Goal: Transaction & Acquisition: Purchase product/service

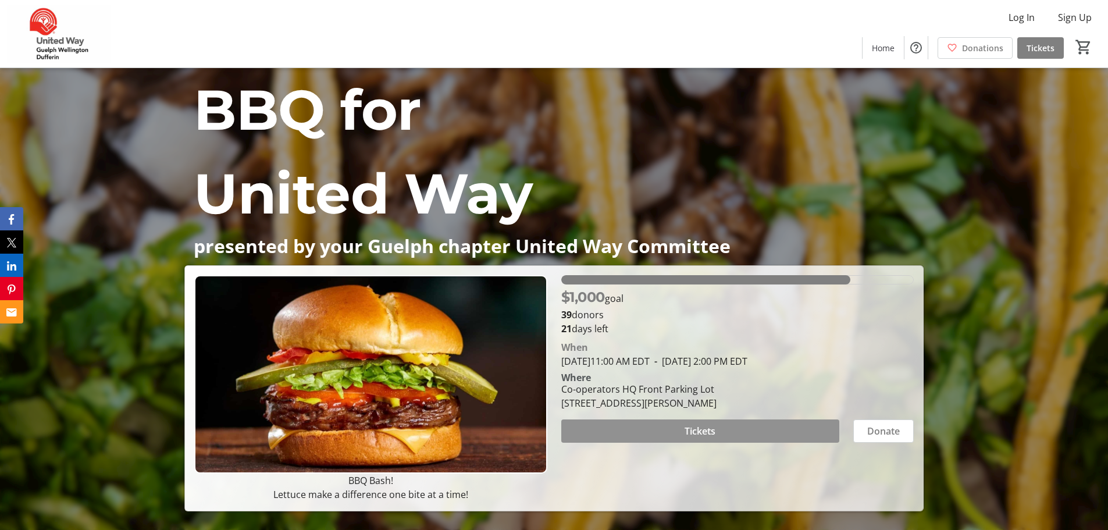
click at [704, 429] on span "Tickets" at bounding box center [700, 431] width 31 height 14
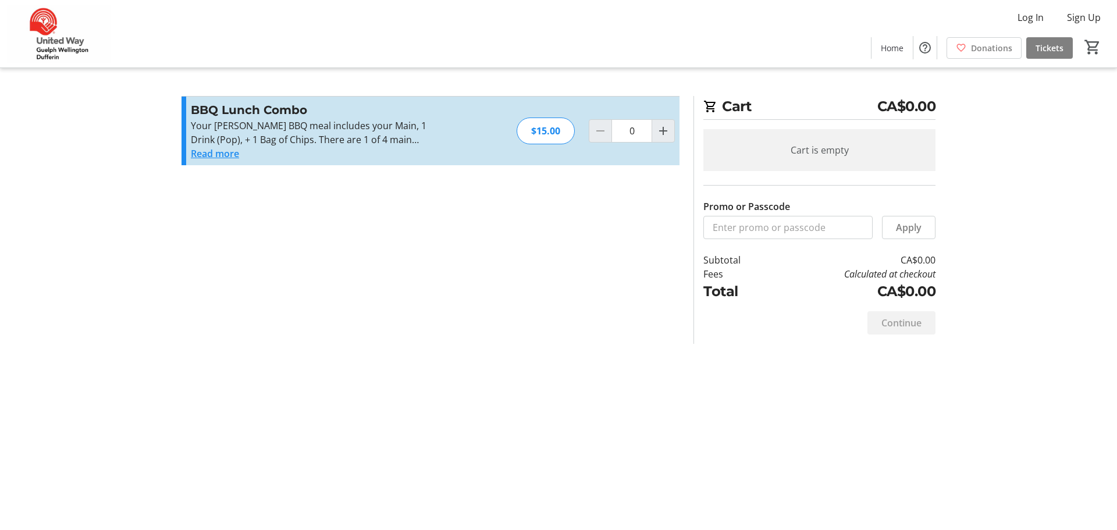
click at [220, 152] on button "Read more" at bounding box center [215, 154] width 48 height 14
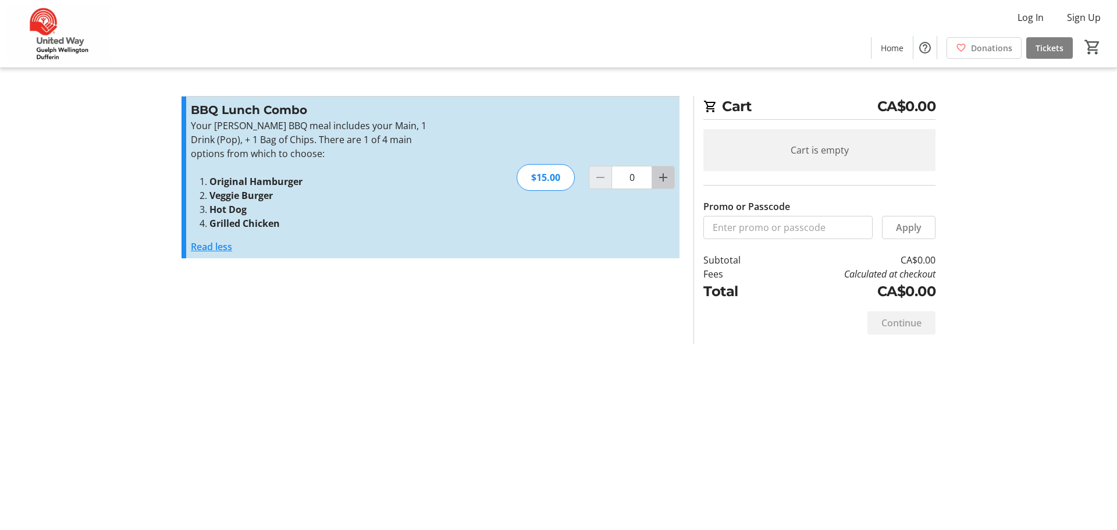
click at [661, 177] on mat-icon "Increment by one" at bounding box center [663, 177] width 14 height 14
type input "1"
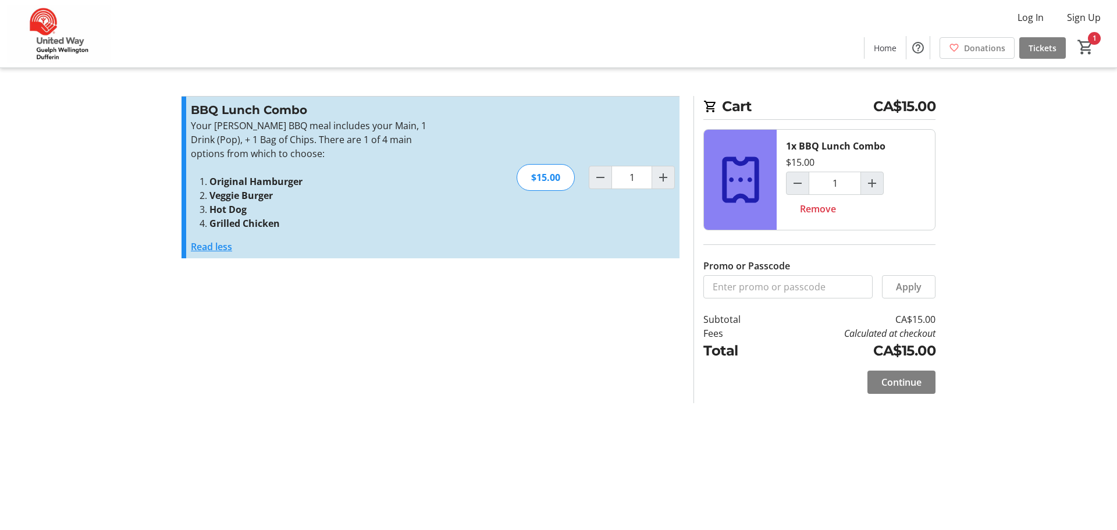
click at [245, 225] on strong "Grilled Chicken" at bounding box center [244, 223] width 70 height 13
click at [269, 227] on strong "Grilled Chicken" at bounding box center [244, 223] width 70 height 13
click at [868, 183] on mat-icon "Increment by one" at bounding box center [872, 183] width 14 height 14
type input "2"
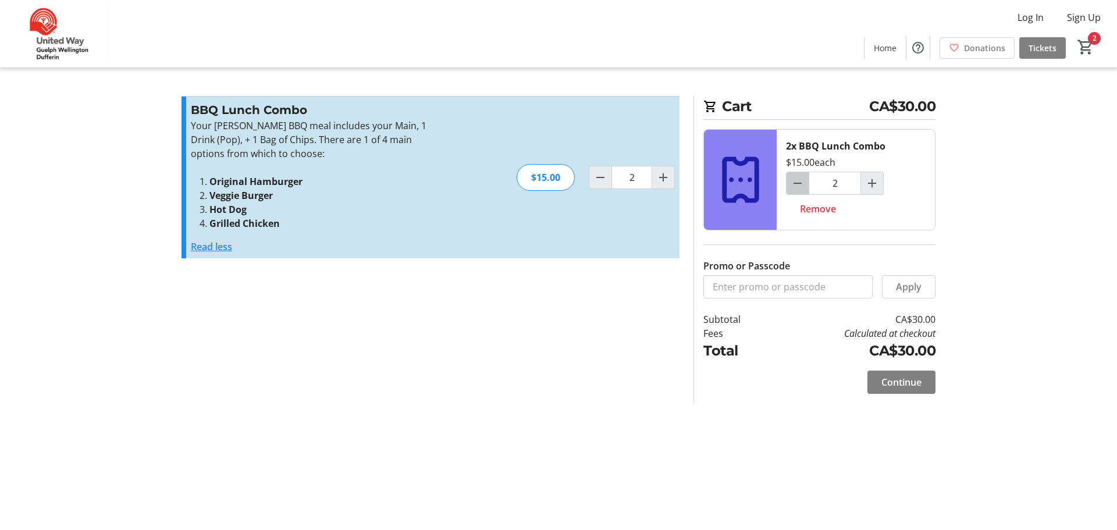
click at [793, 182] on mat-icon "Decrement by one" at bounding box center [798, 183] width 14 height 14
type input "1"
click at [902, 385] on span "Continue" at bounding box center [901, 382] width 40 height 14
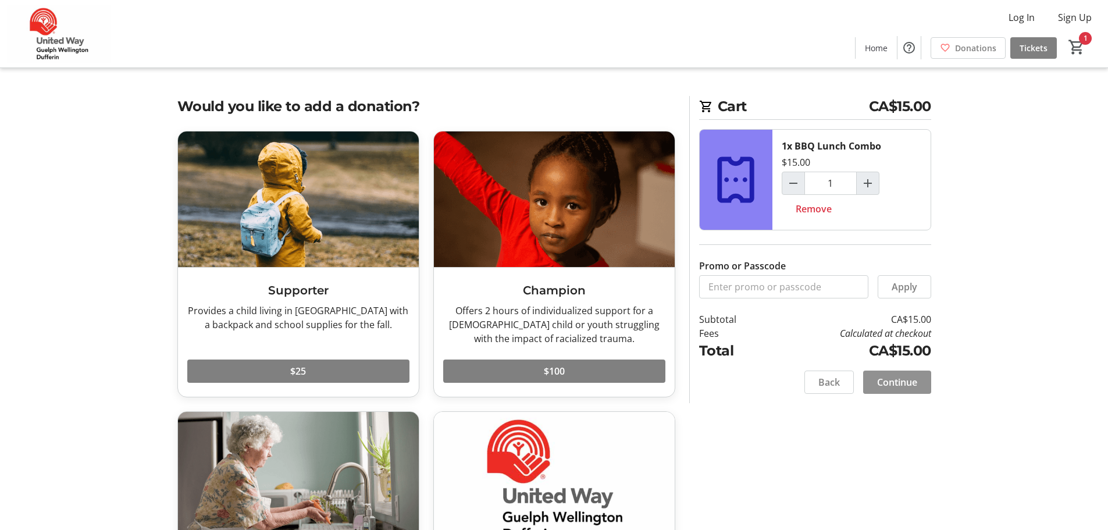
click at [905, 383] on span "Continue" at bounding box center [897, 382] width 40 height 14
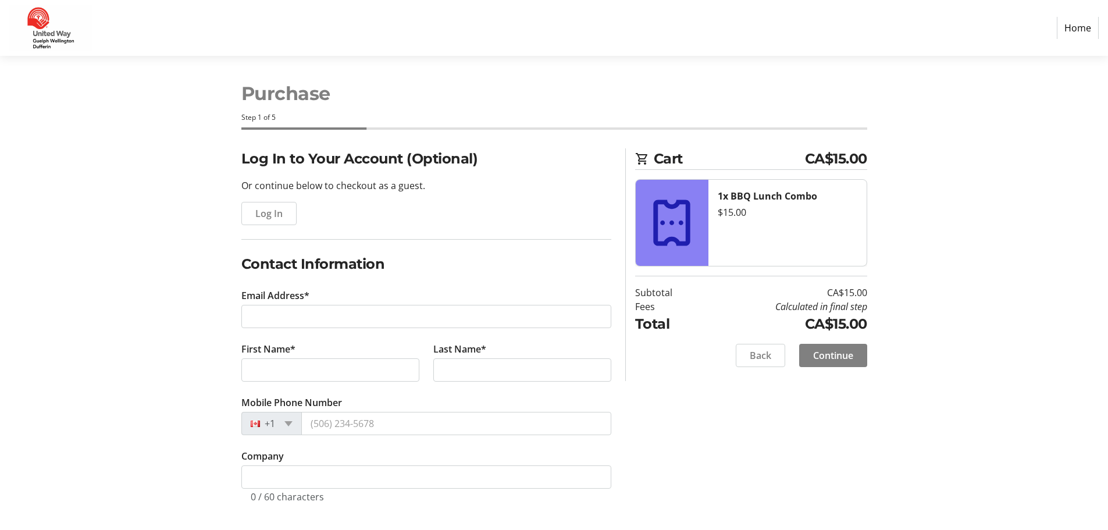
scroll to position [5, 0]
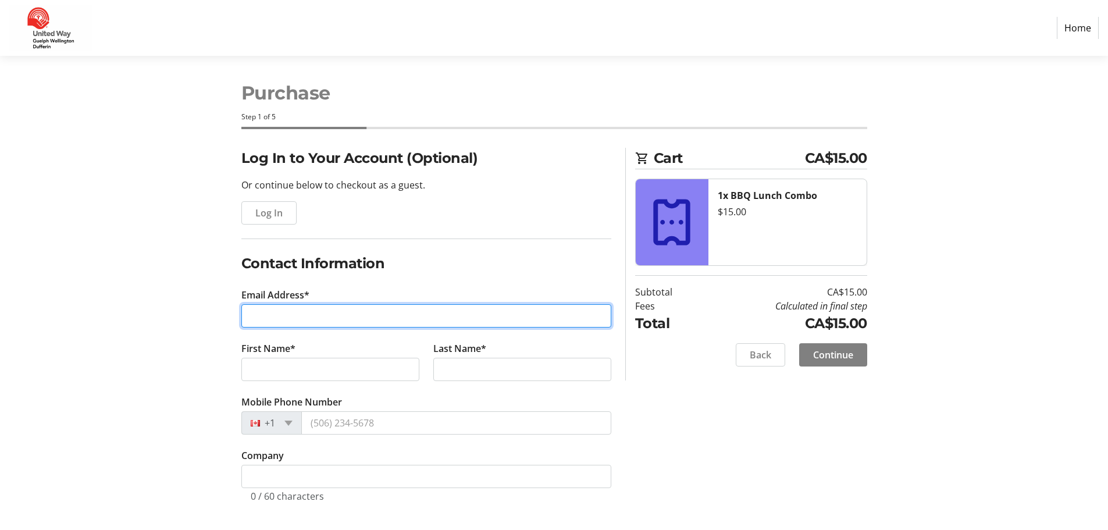
click at [284, 320] on input "Email Address*" at bounding box center [426, 315] width 370 height 23
type input "marches1964@gmail.com"
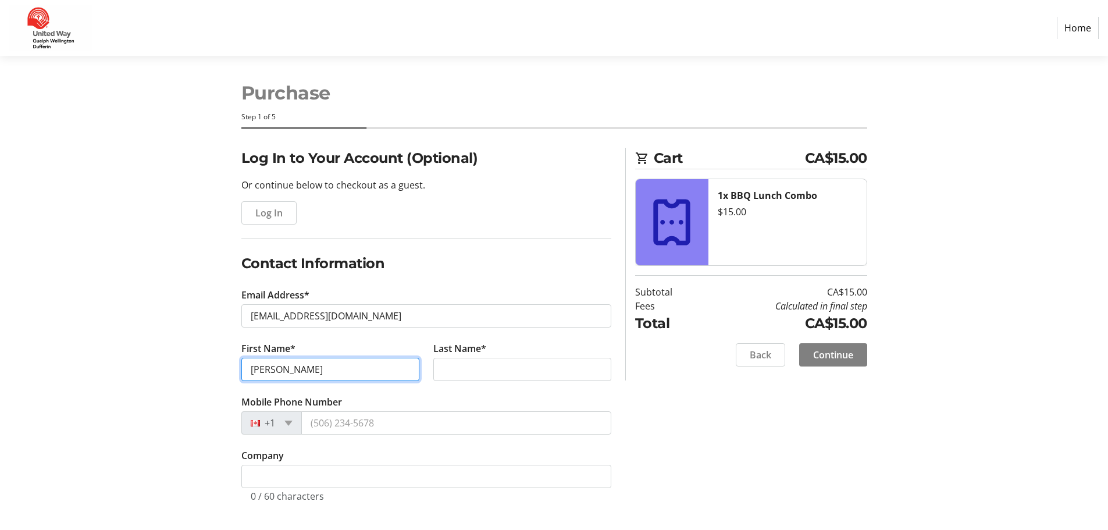
type input "[PERSON_NAME]"
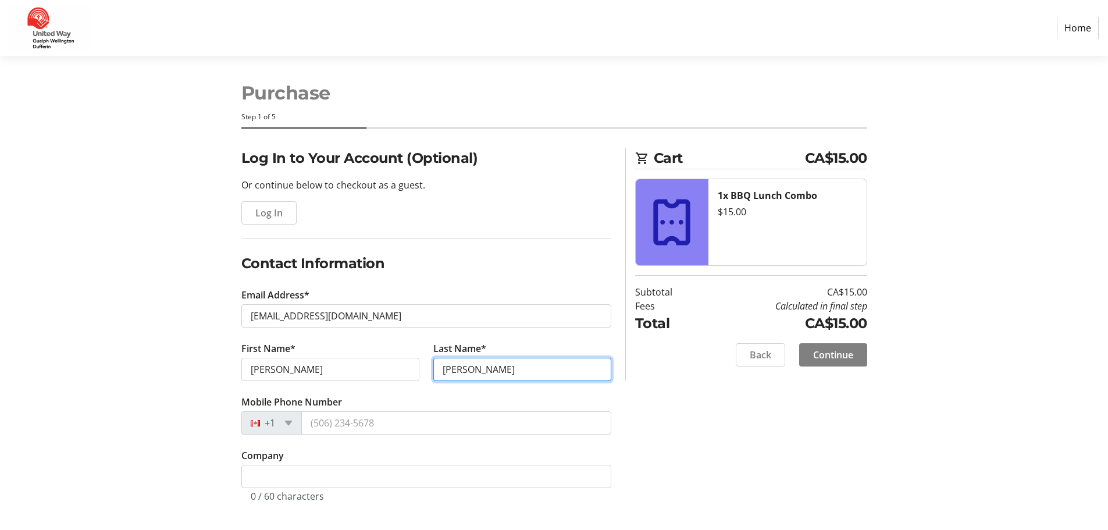
type input "[PERSON_NAME]"
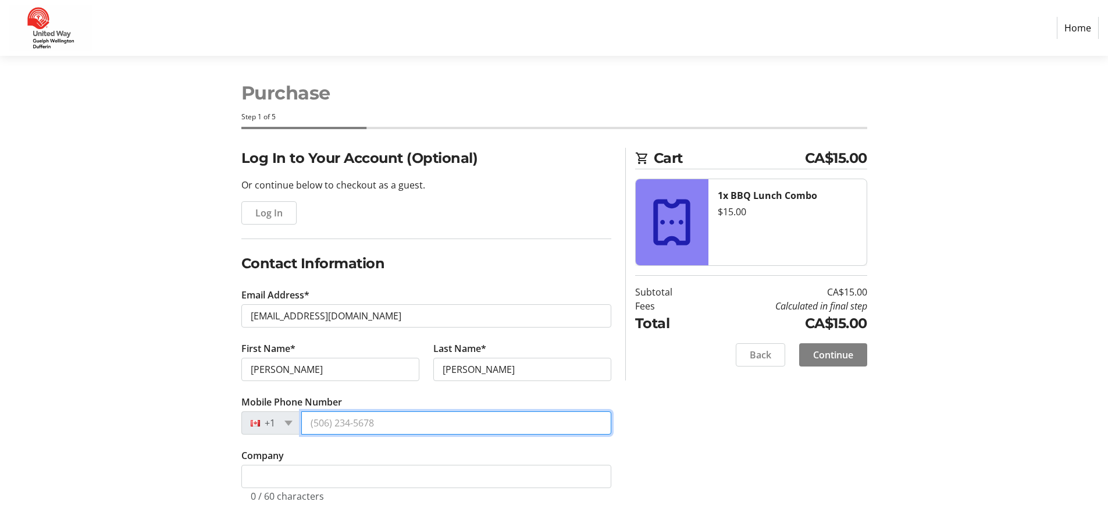
click at [335, 422] on input "Mobile Phone Number" at bounding box center [456, 422] width 310 height 23
type input "[PHONE_NUMBER]"
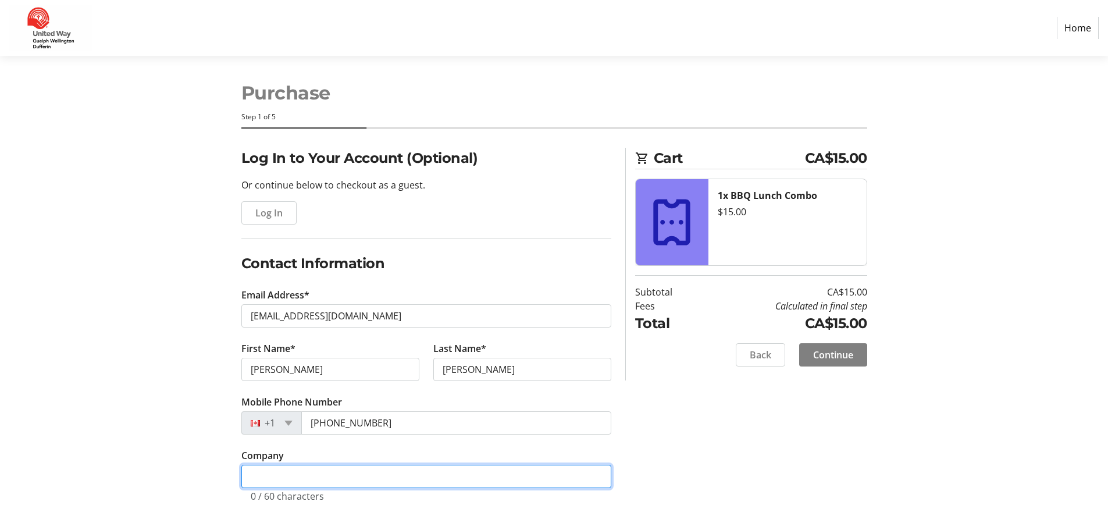
click at [266, 481] on input "Company" at bounding box center [426, 476] width 370 height 23
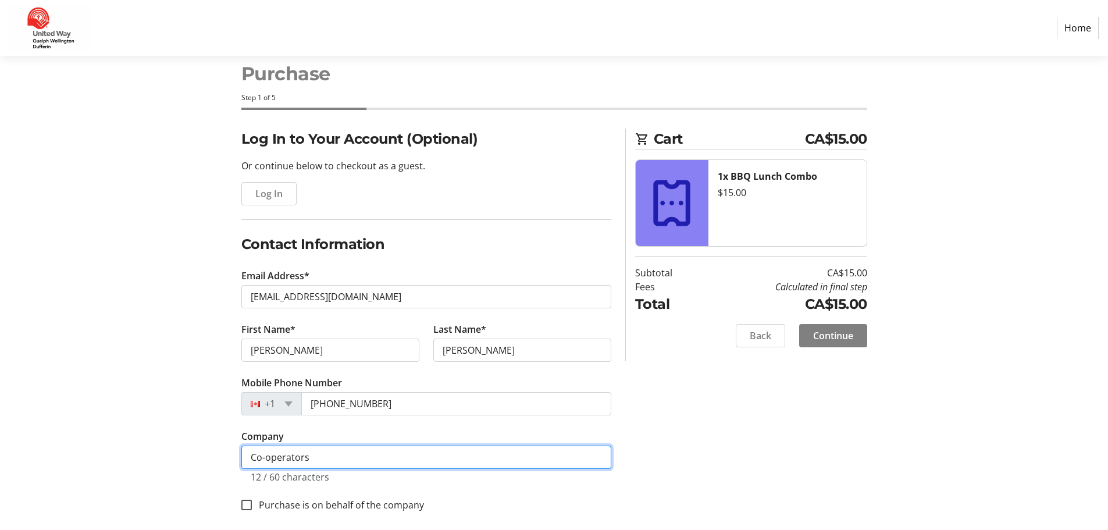
scroll to position [34, 0]
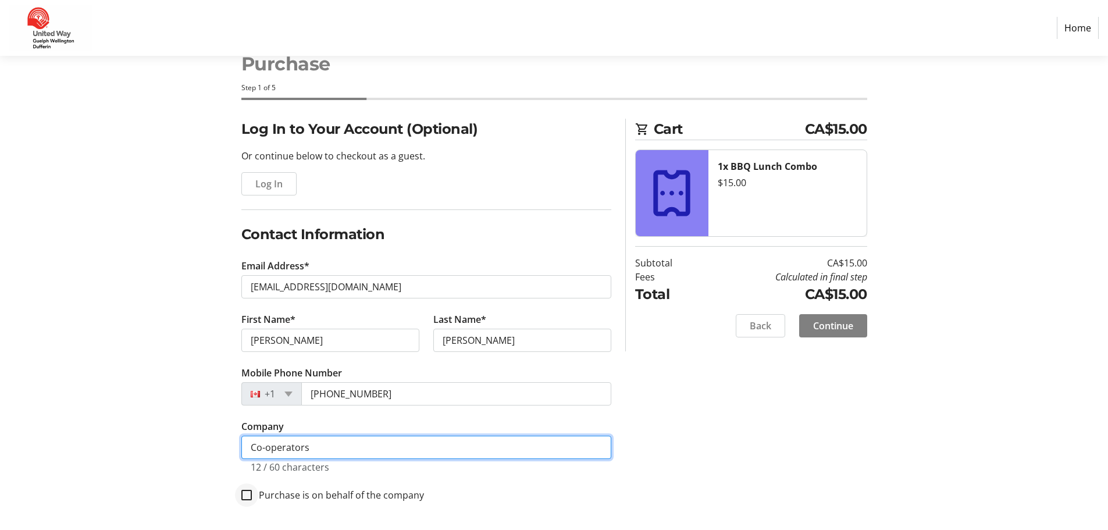
type input "Co-operators"
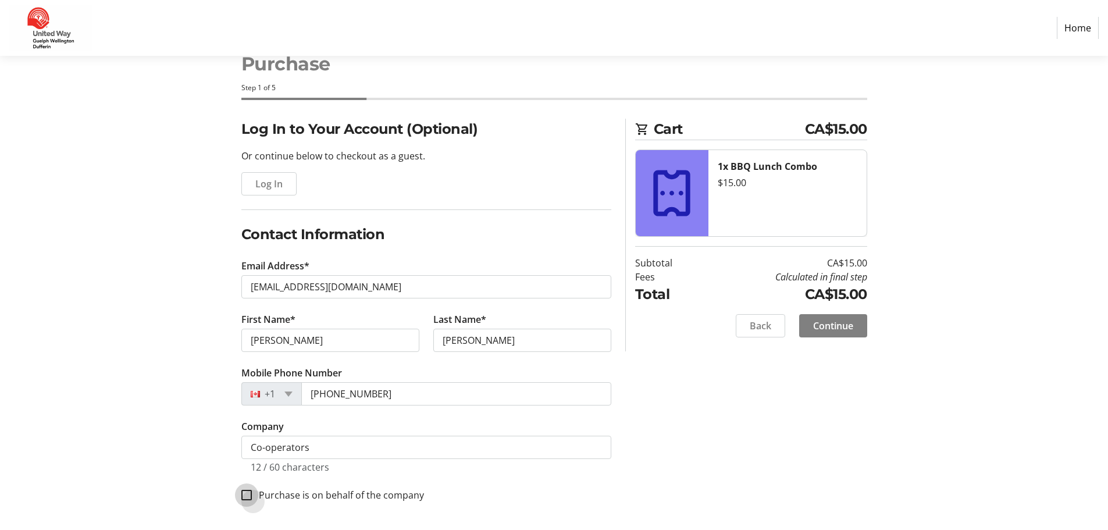
click at [245, 496] on input "Purchase is on behalf of the company" at bounding box center [246, 495] width 10 height 10
checkbox input "true"
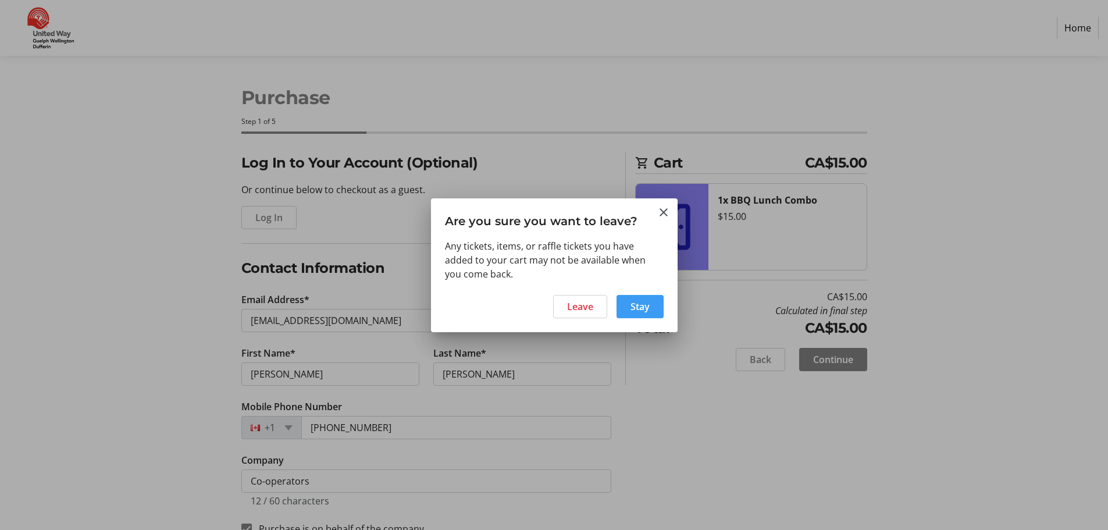
click at [648, 307] on span "Stay" at bounding box center [640, 307] width 19 height 14
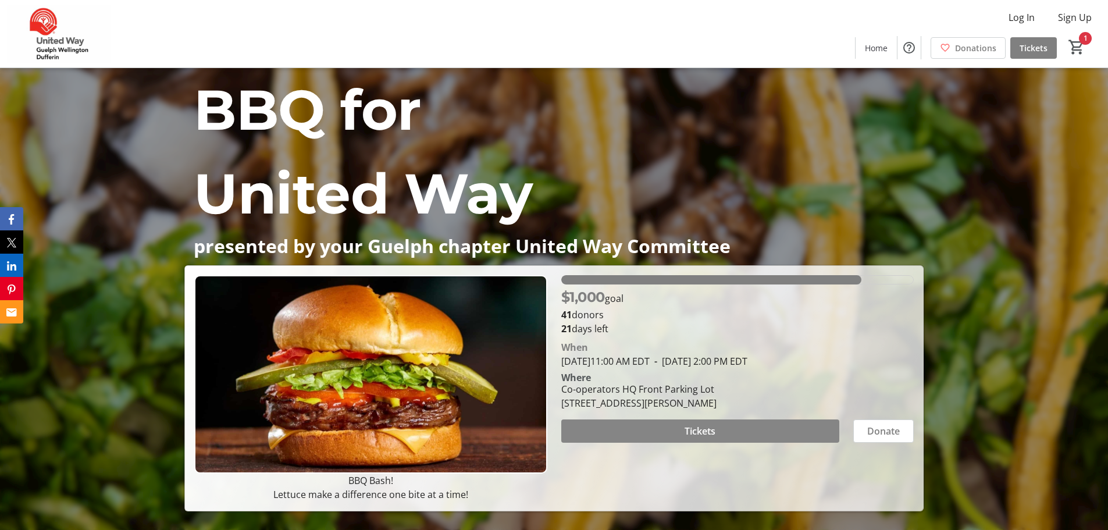
click at [703, 428] on span "Tickets" at bounding box center [700, 431] width 31 height 14
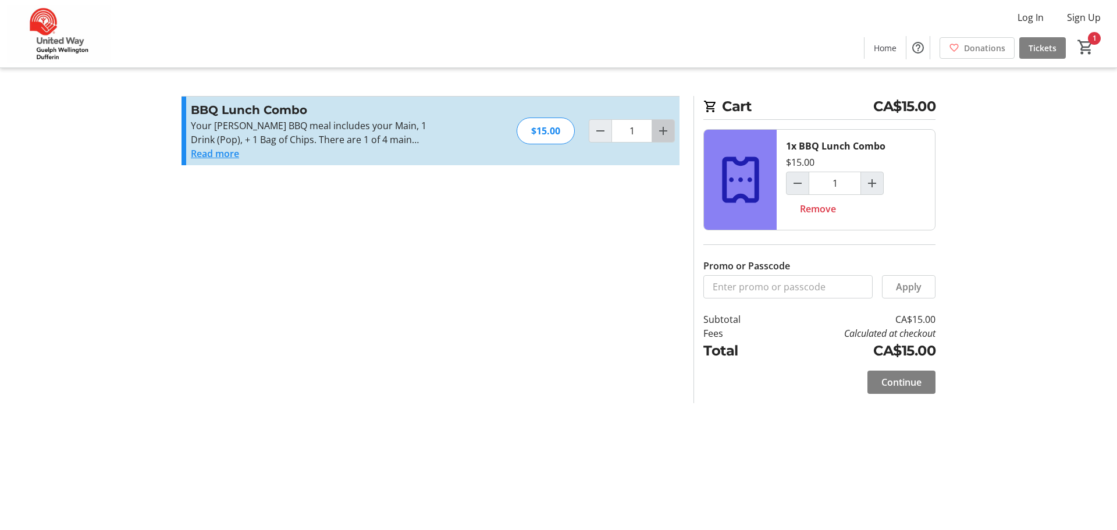
click at [666, 129] on mat-icon "Increment by one" at bounding box center [663, 131] width 14 height 14
type input "2"
click at [666, 129] on mat-icon "Increment by one" at bounding box center [663, 131] width 14 height 14
type input "3"
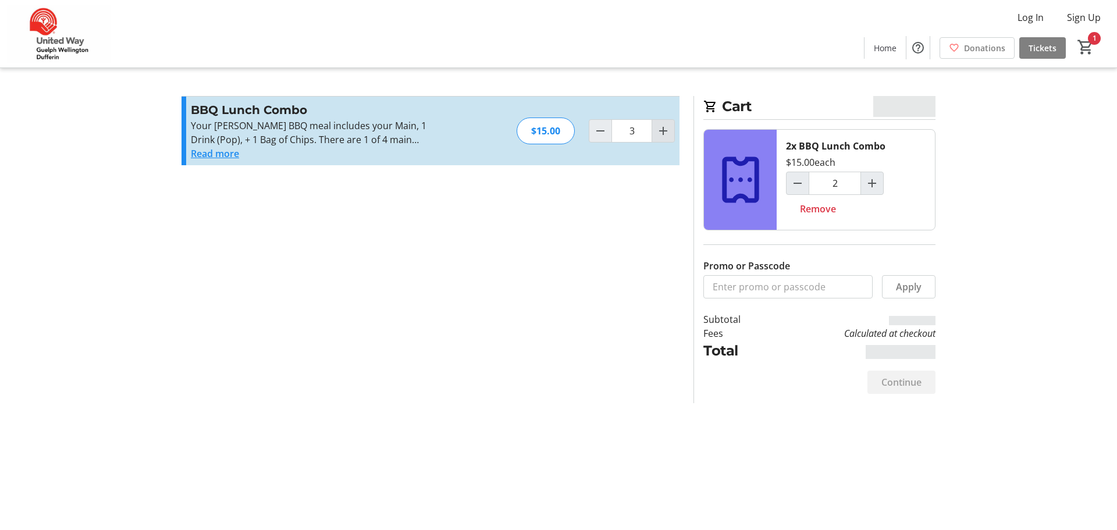
type input "3"
click at [666, 129] on mat-icon "Increment by one" at bounding box center [663, 131] width 14 height 14
type input "4"
click at [597, 134] on mat-icon "Decrement by one" at bounding box center [600, 131] width 14 height 14
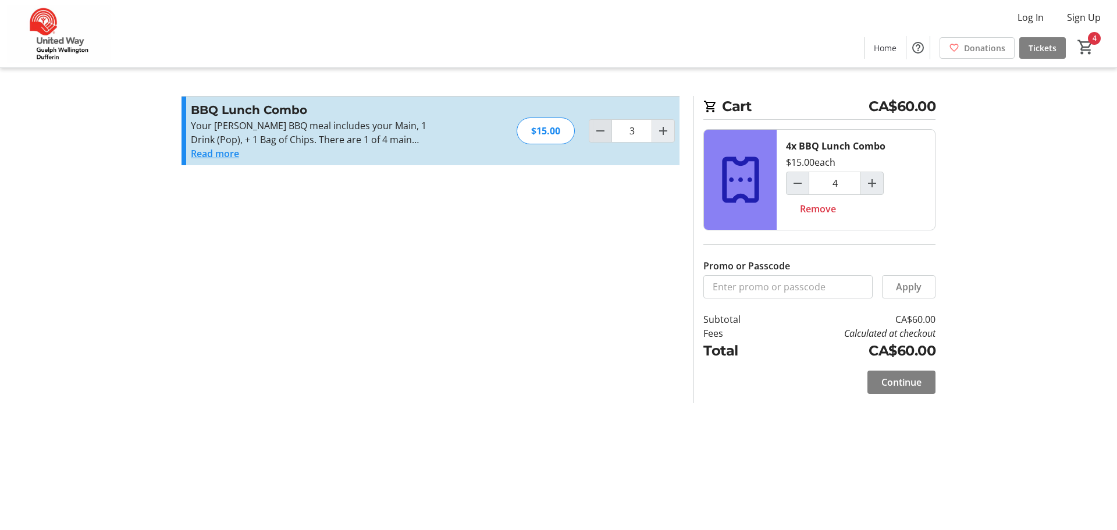
click at [597, 134] on mat-icon "Decrement by one" at bounding box center [600, 131] width 14 height 14
type input "1"
click at [221, 154] on button "Read more" at bounding box center [215, 154] width 48 height 14
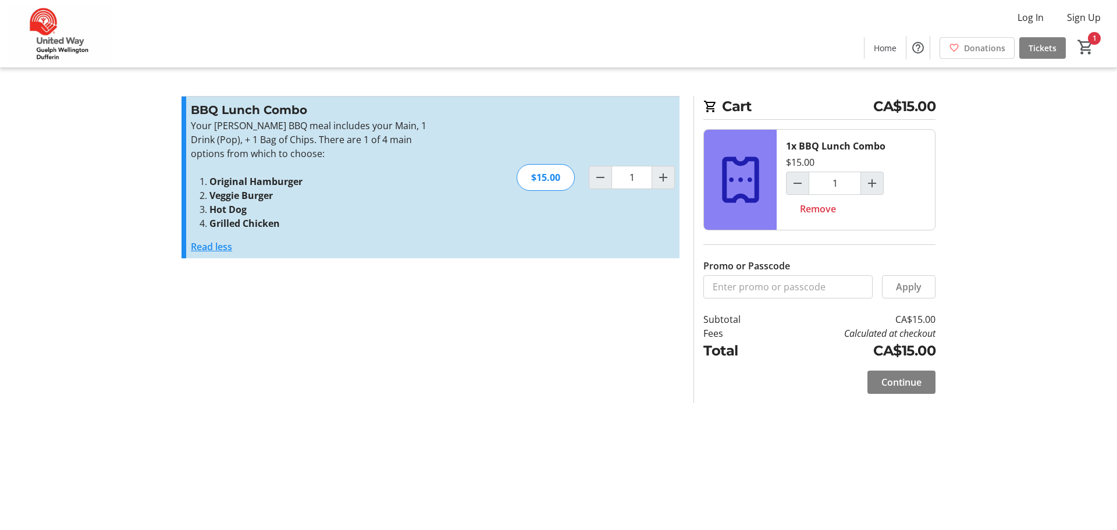
click at [903, 383] on span "Continue" at bounding box center [901, 382] width 40 height 14
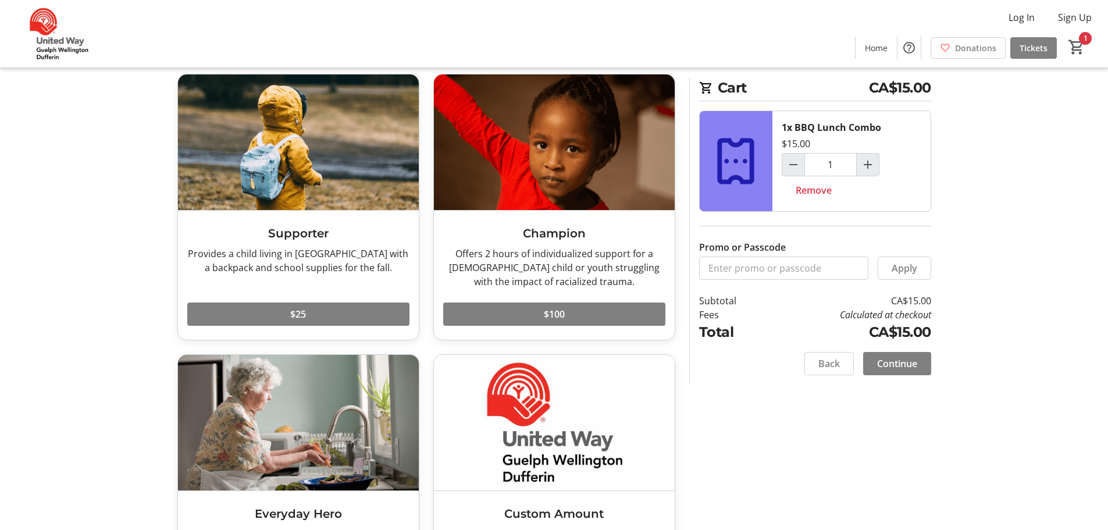
scroll to position [162, 0]
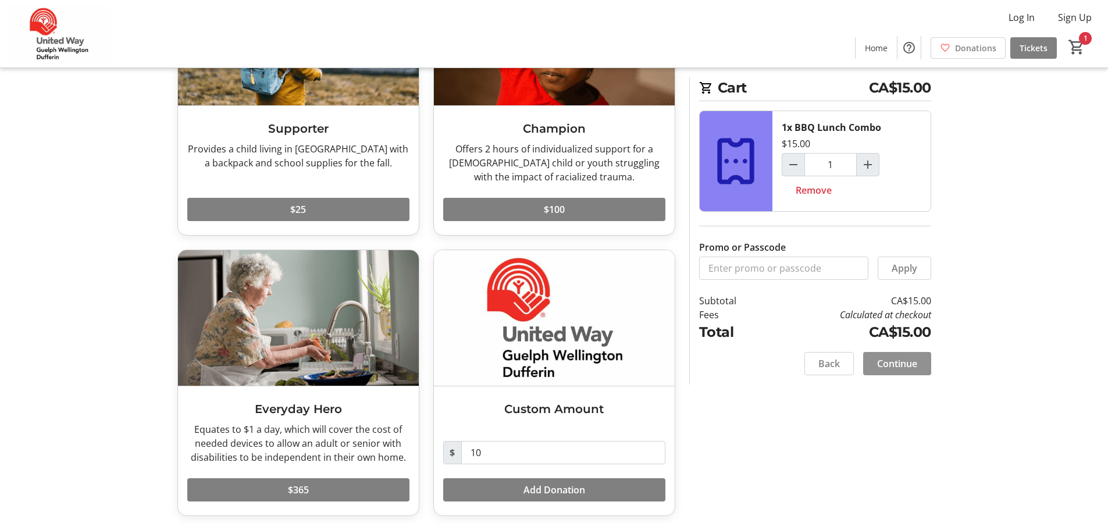
click at [902, 366] on span "Continue" at bounding box center [897, 364] width 40 height 14
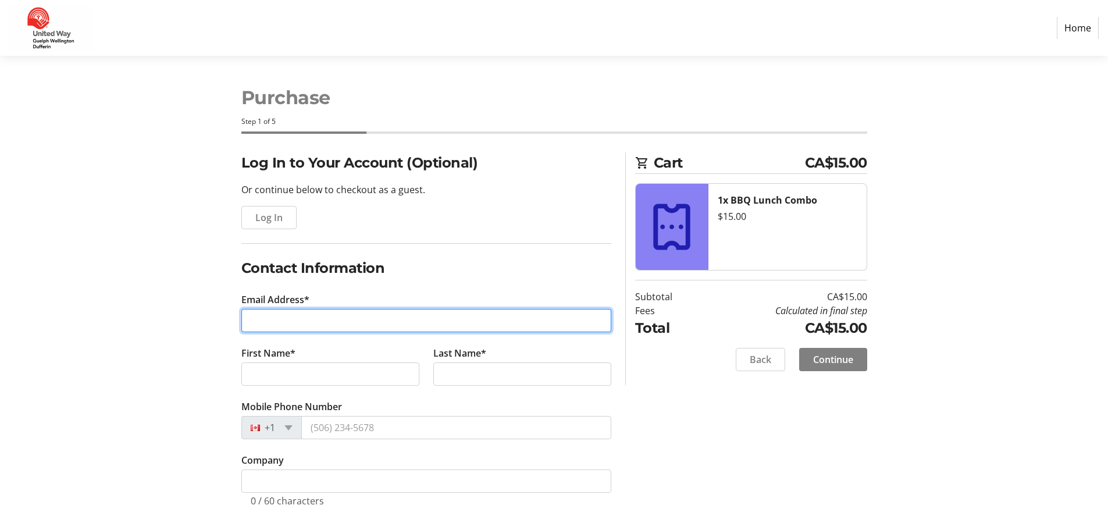
click at [274, 320] on input "Email Address*" at bounding box center [426, 320] width 370 height 23
type input "[EMAIL_ADDRESS][DOMAIN_NAME]"
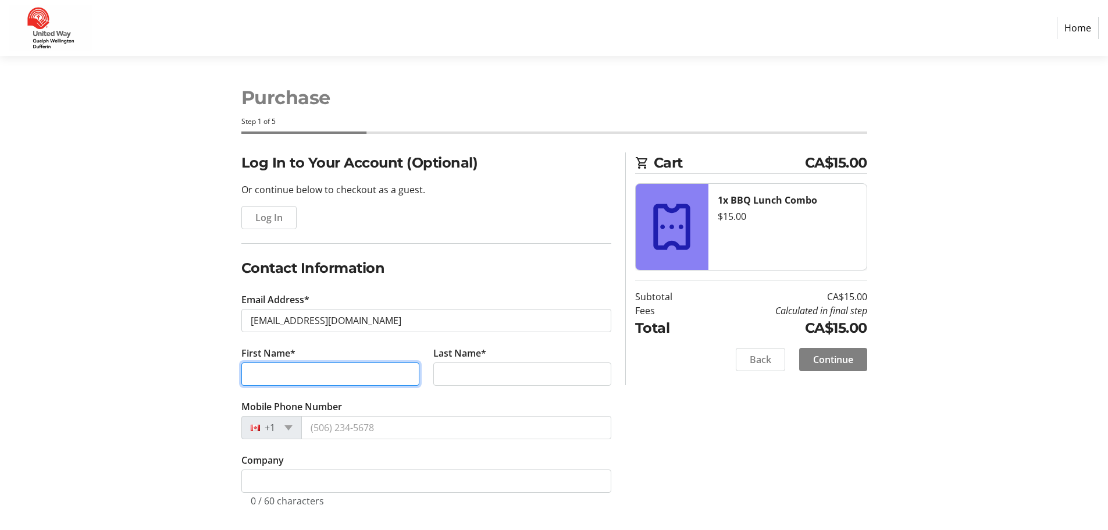
click at [287, 373] on input "First Name*" at bounding box center [330, 373] width 178 height 23
type input "[PERSON_NAME]"
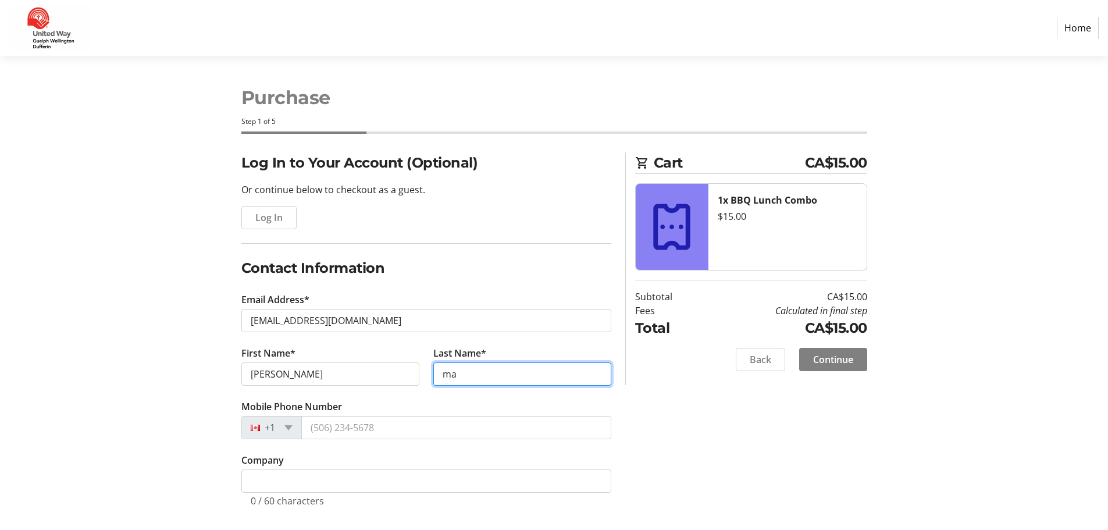
type input "m"
type input "[PERSON_NAME]"
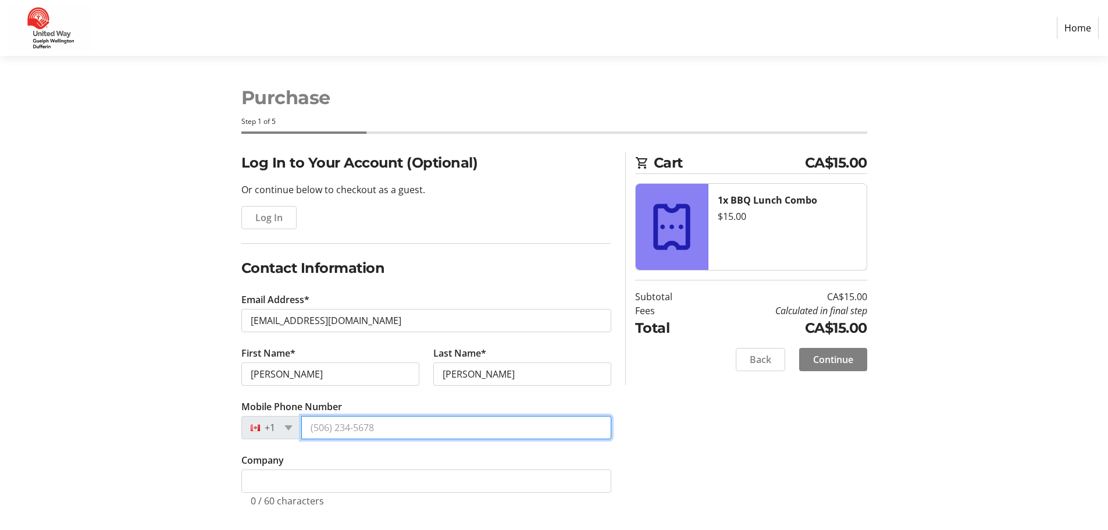
click at [336, 430] on input "Mobile Phone Number" at bounding box center [456, 427] width 310 height 23
type input "[PHONE_NUMBER]"
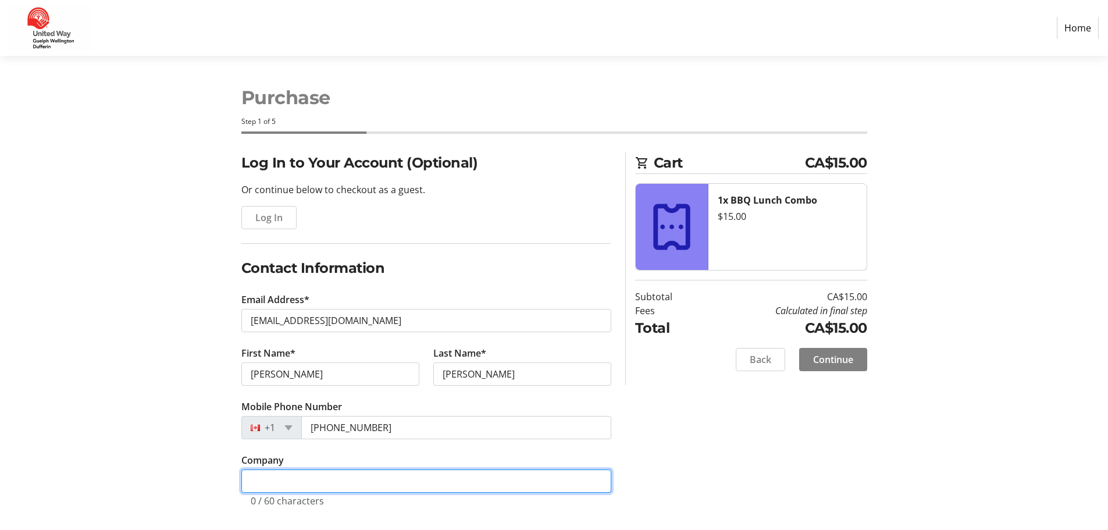
click at [276, 478] on input "Company" at bounding box center [426, 480] width 370 height 23
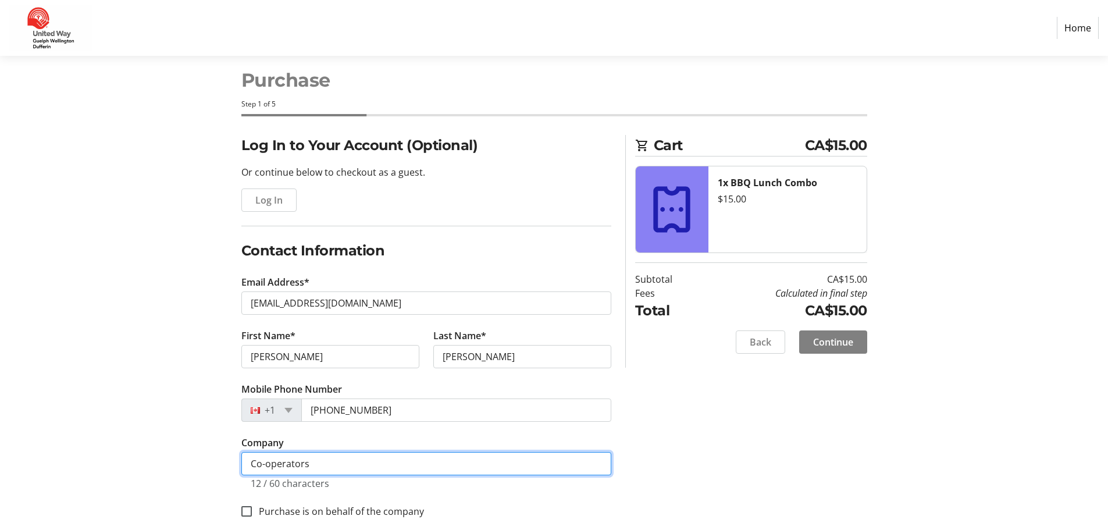
scroll to position [34, 0]
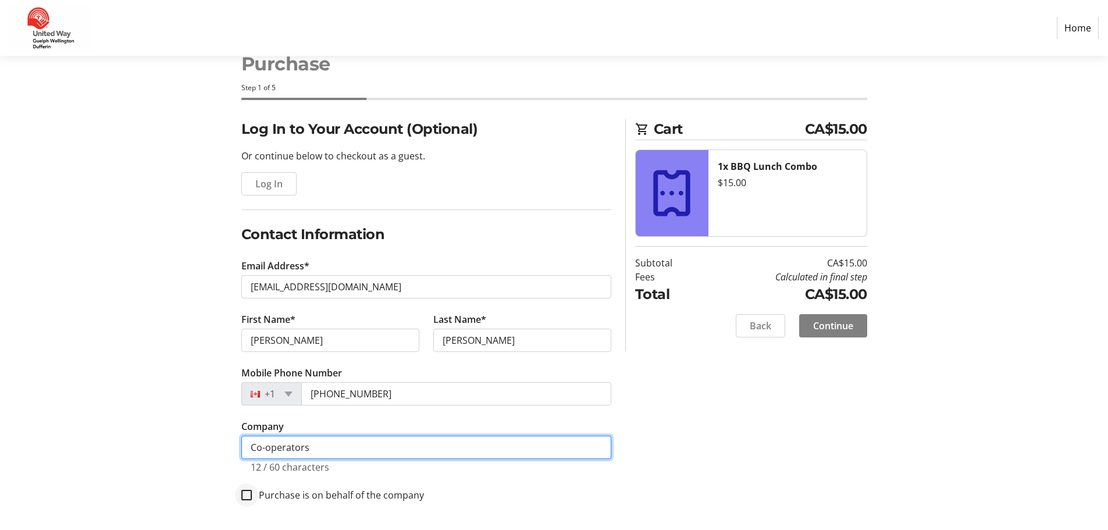
type input "Co-operators"
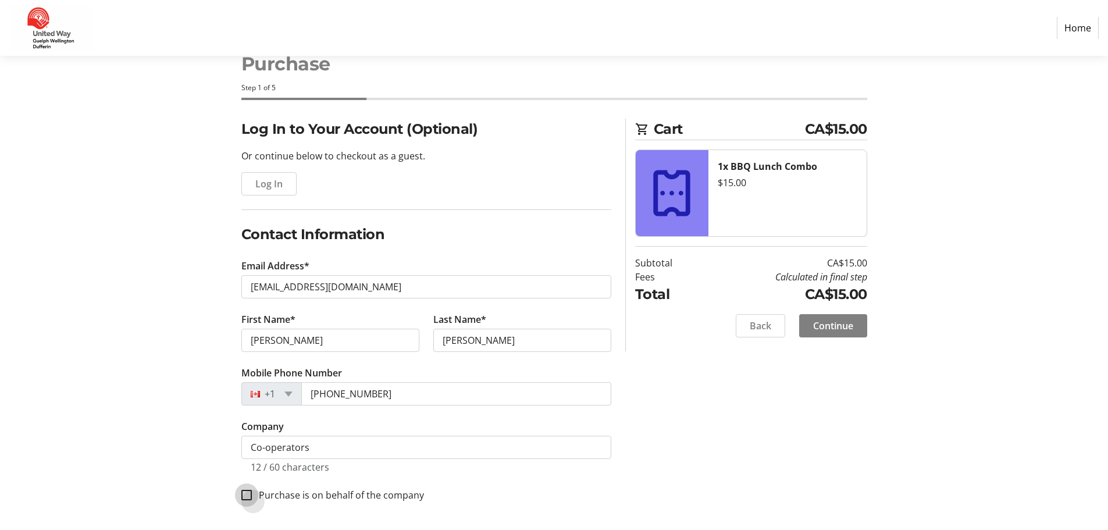
click at [247, 496] on input "Purchase is on behalf of the company" at bounding box center [246, 495] width 10 height 10
checkbox input "true"
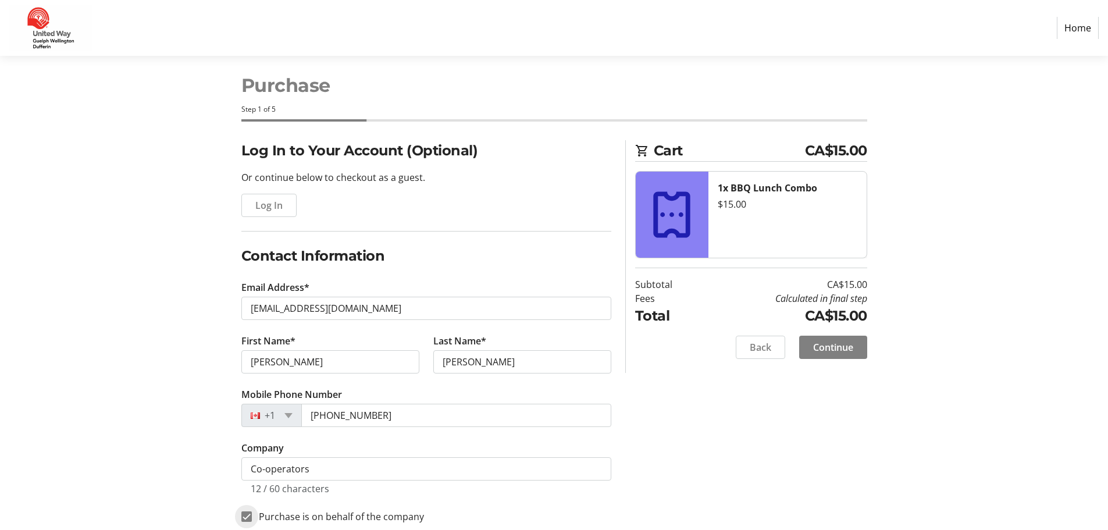
scroll to position [0, 0]
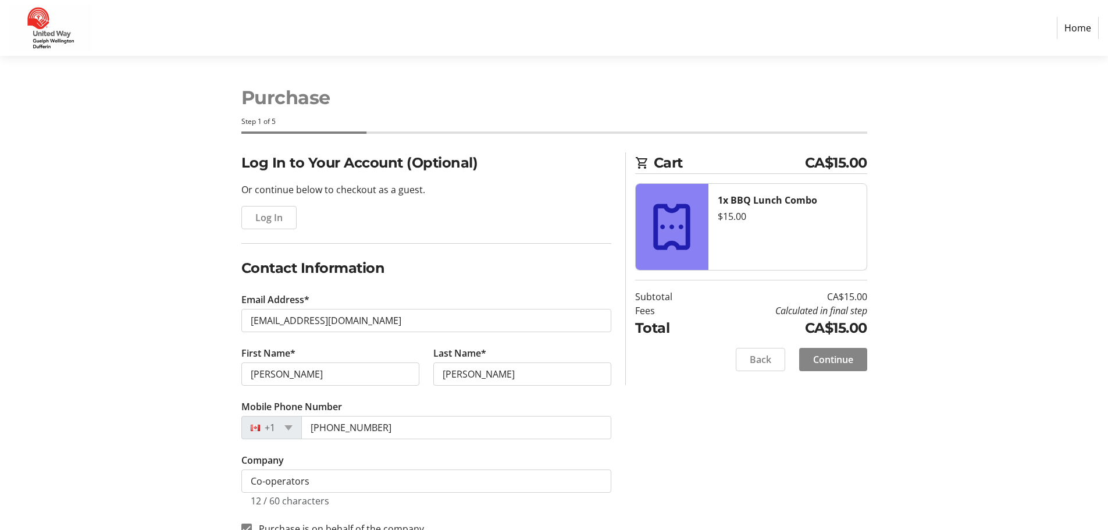
click at [834, 363] on span "Continue" at bounding box center [833, 360] width 40 height 14
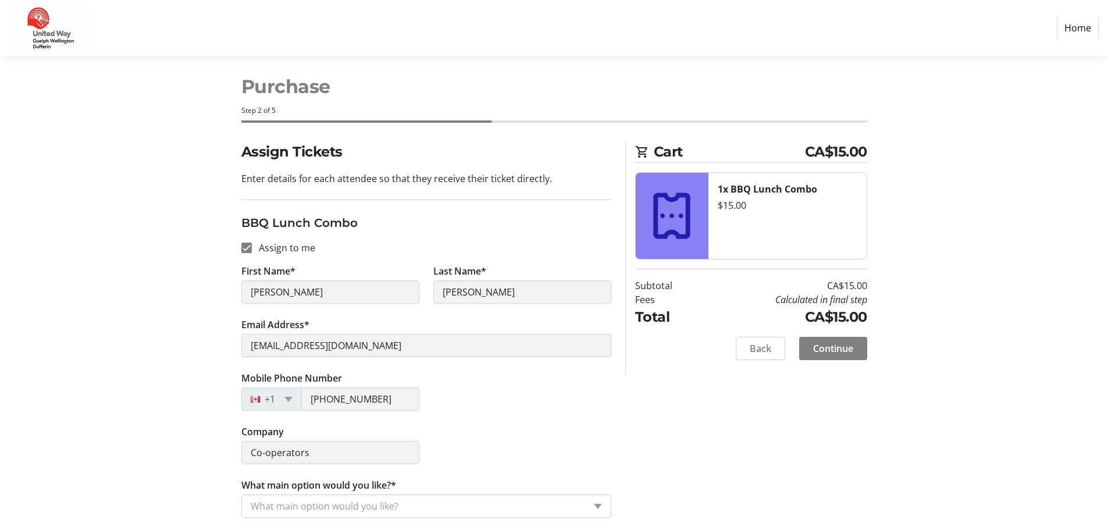
scroll to position [13, 0]
click at [596, 507] on div "What main option would you like?" at bounding box center [426, 504] width 370 height 23
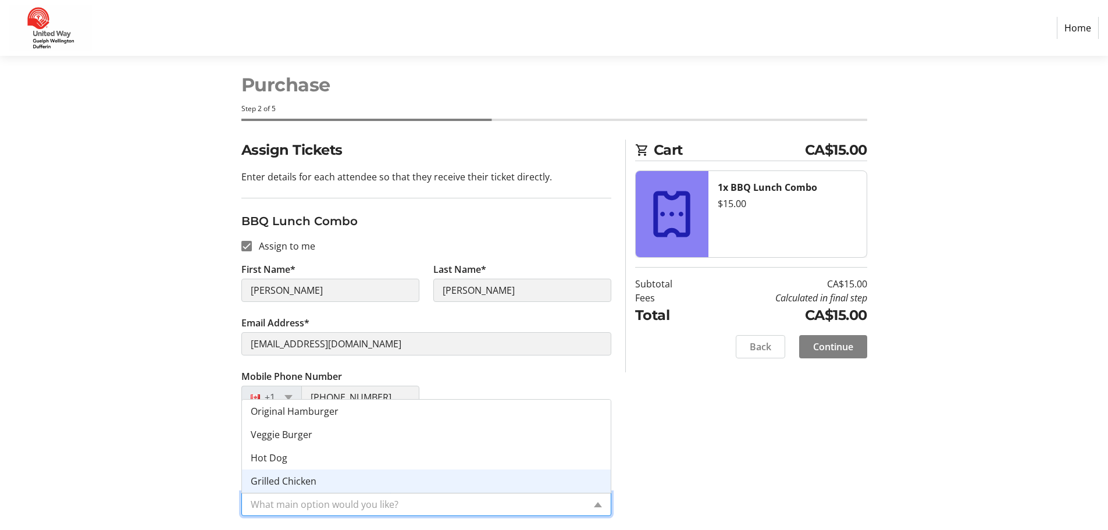
click at [306, 480] on span "Grilled Chicken" at bounding box center [284, 481] width 66 height 13
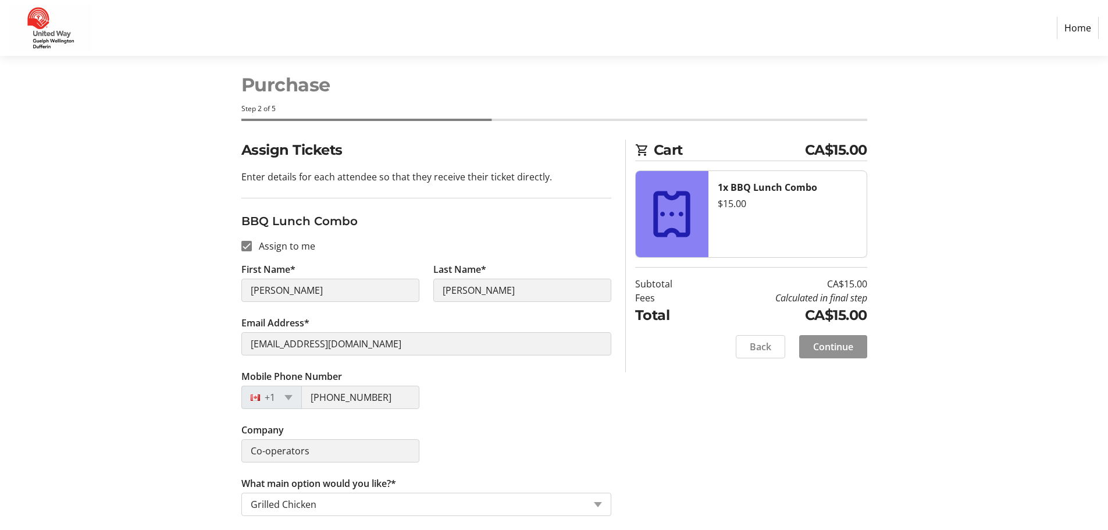
click at [832, 343] on span "Continue" at bounding box center [833, 347] width 40 height 14
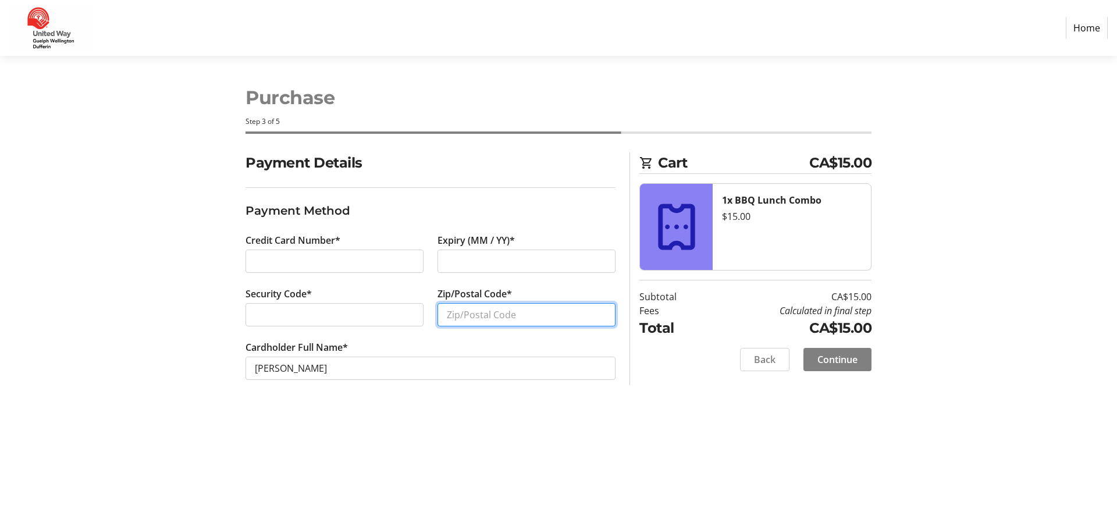
click at [464, 320] on input "Zip/Postal Code*" at bounding box center [526, 314] width 178 height 23
type input "N1E 0P8"
click at [843, 364] on span "Continue" at bounding box center [837, 360] width 40 height 14
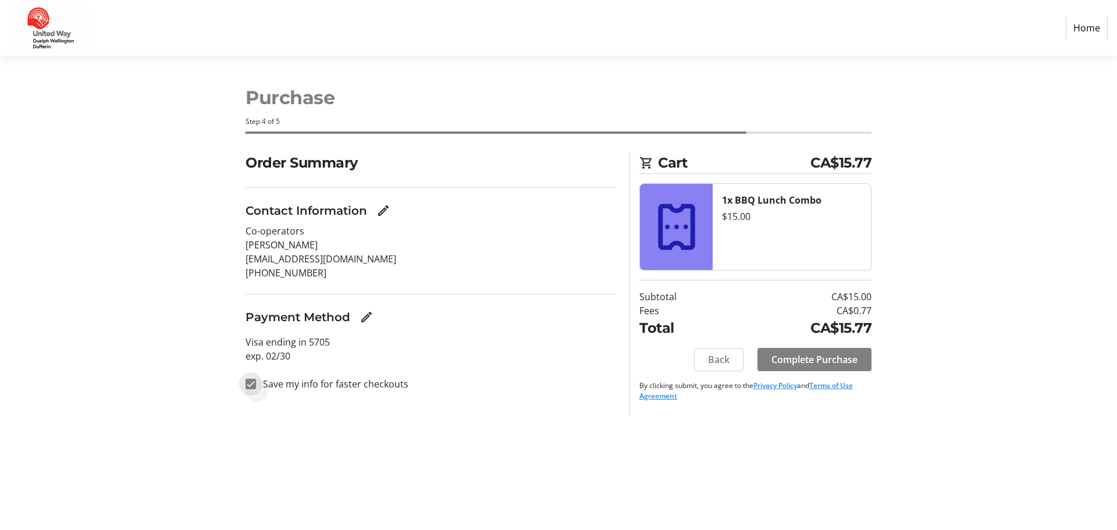
click at [253, 385] on input "Save my info for faster checkouts" at bounding box center [250, 384] width 10 height 10
checkbox input "false"
click at [826, 360] on span "Complete Purchase" at bounding box center [814, 360] width 86 height 14
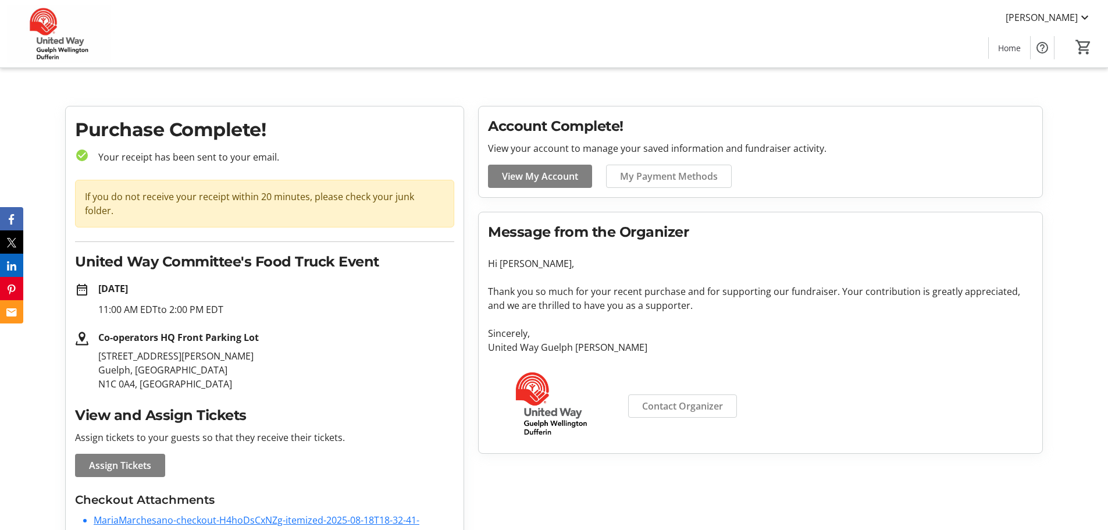
scroll to position [54, 0]
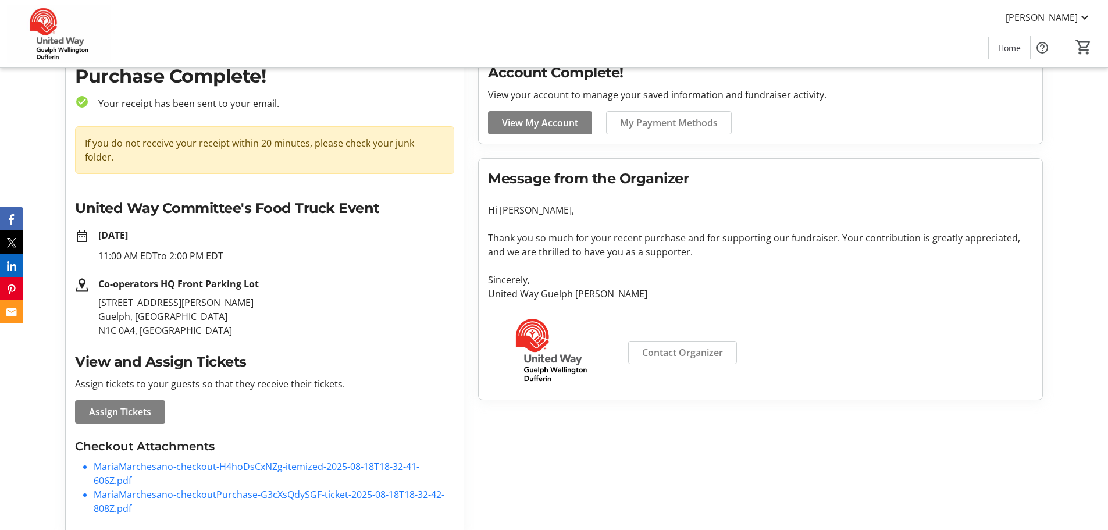
click at [200, 460] on link "MariaMarchesano-checkout-H4hoDsCxNZg-itemized-2025-08-18T18-32-41-606Z.pdf" at bounding box center [257, 473] width 326 height 27
click at [216, 488] on link "MariaMarchesano-checkoutPurchase-G3cXsQdySGF-ticket-2025-08-18T18-32-42-808Z.pdf" at bounding box center [269, 501] width 351 height 27
click at [1089, 16] on mat-icon at bounding box center [1085, 17] width 14 height 14
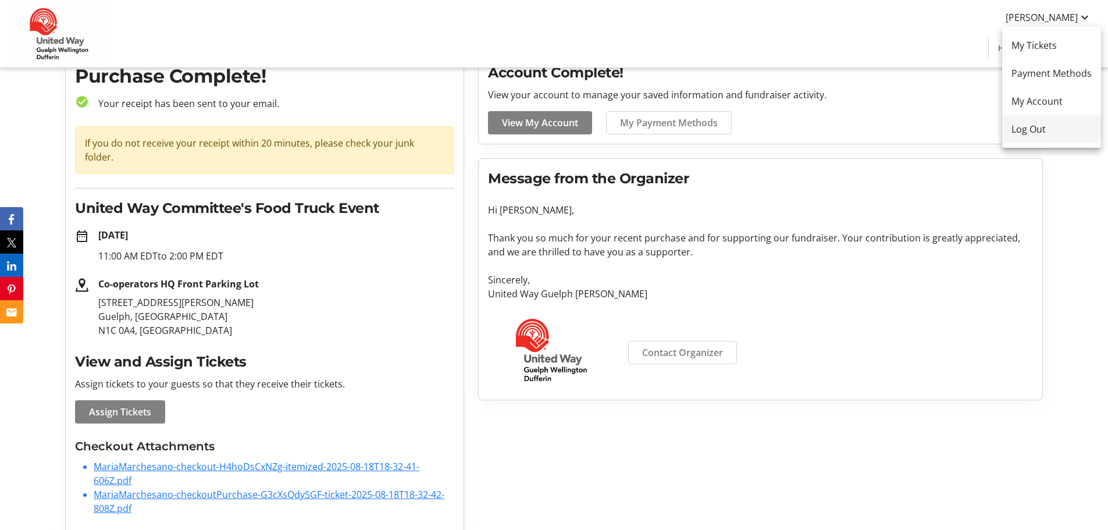
click at [1033, 136] on span "Log Out" at bounding box center [1052, 129] width 80 height 14
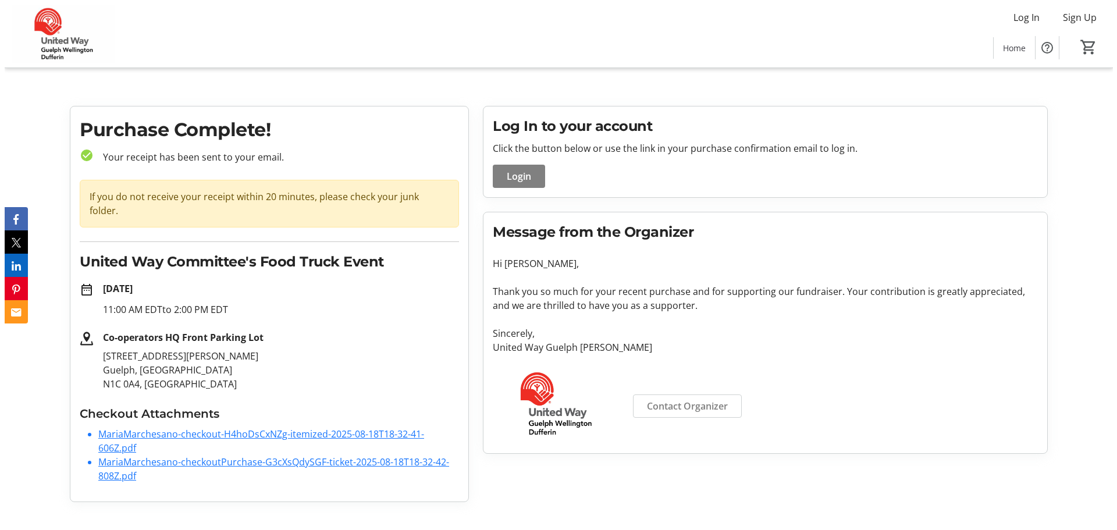
scroll to position [0, 0]
